Goal: Transaction & Acquisition: Subscribe to service/newsletter

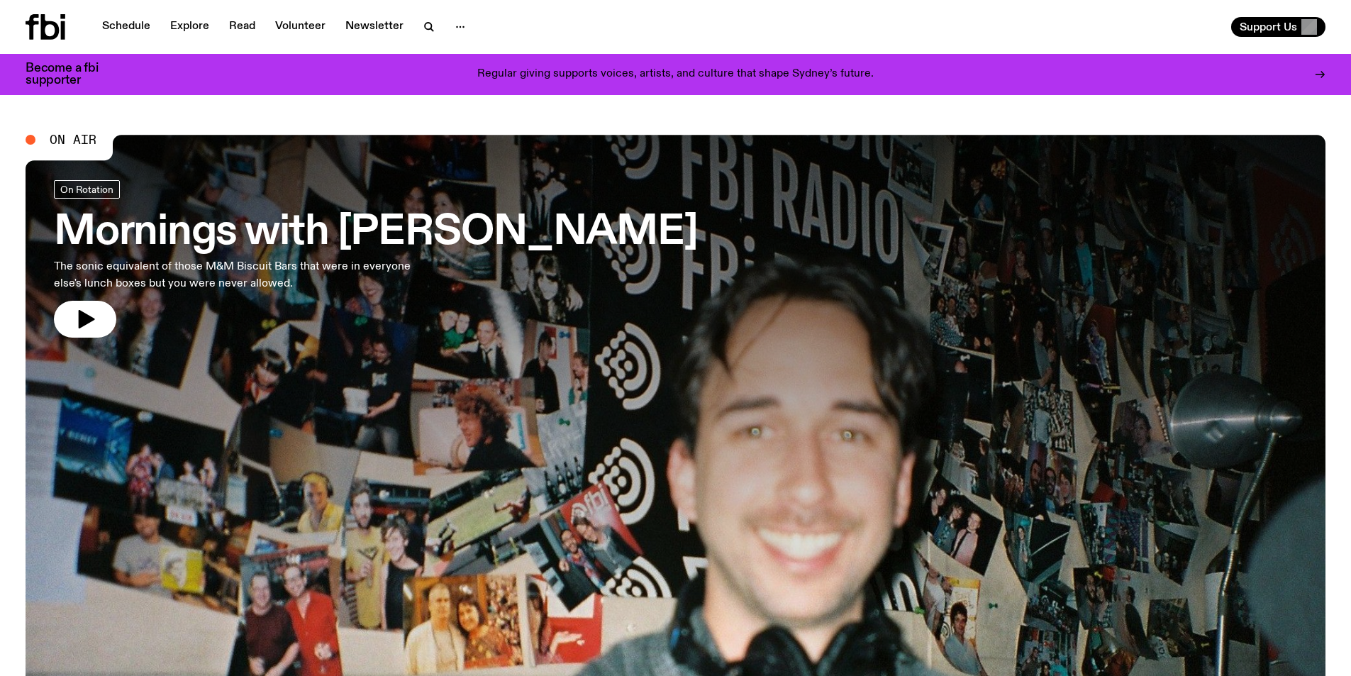
click at [615, 73] on p "Regular giving supports voices, artists, and culture that shape Sydney’s future." at bounding box center [675, 74] width 396 height 13
